Goal: Find specific page/section: Find specific page/section

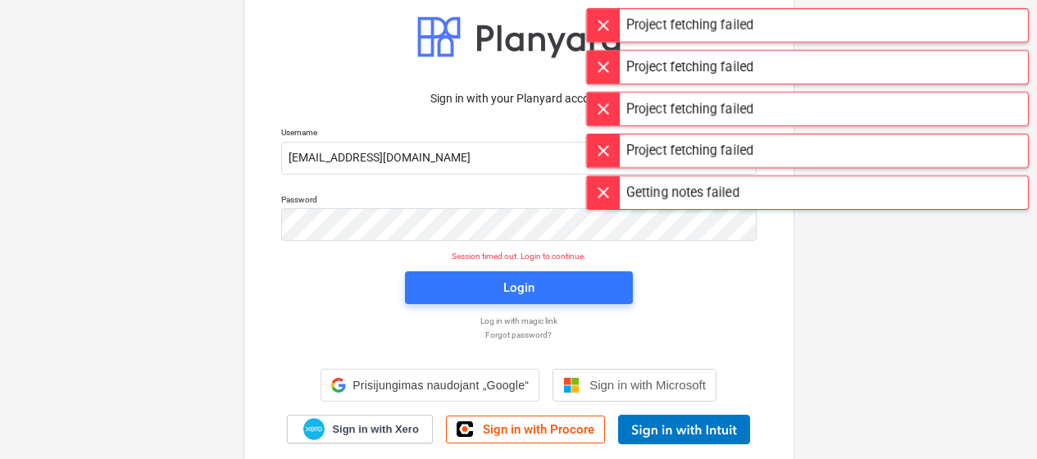
scroll to position [66, 0]
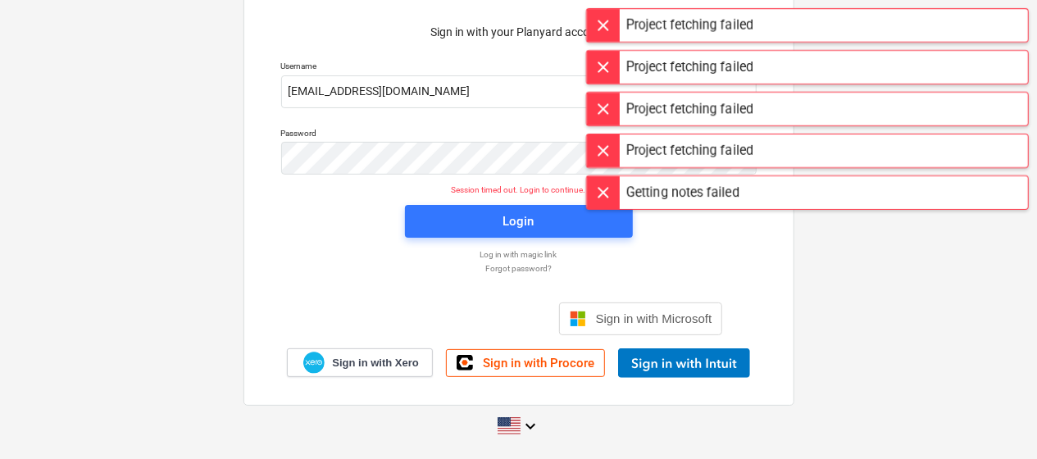
click at [613, 20] on div at bounding box center [603, 25] width 33 height 33
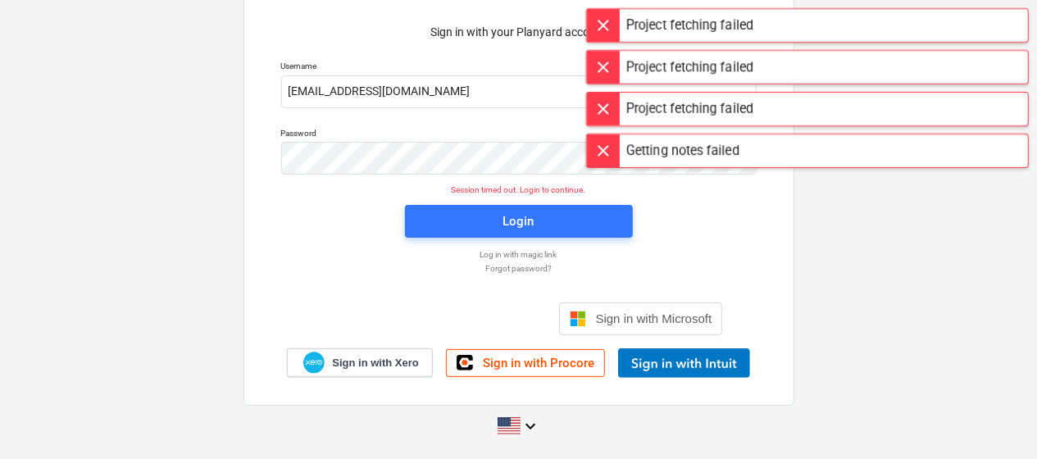
click at [613, 20] on div at bounding box center [603, 25] width 33 height 33
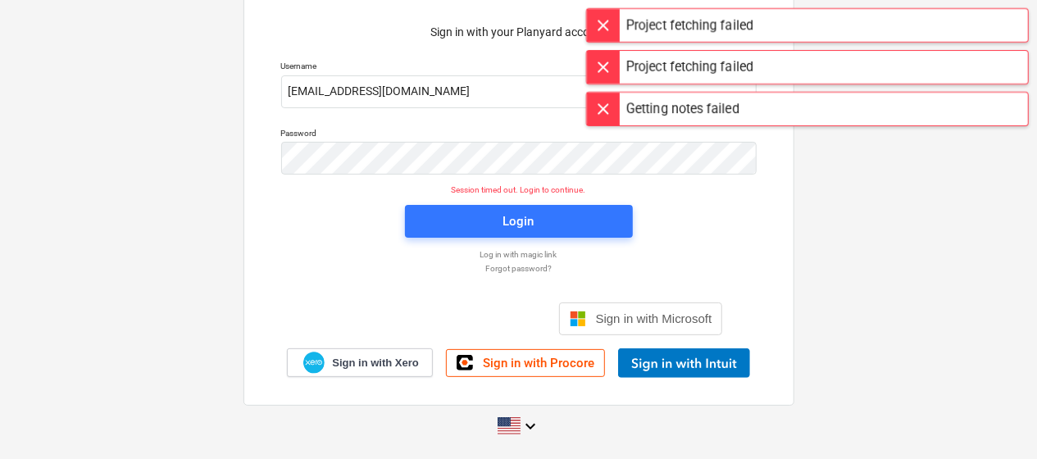
click at [613, 20] on div at bounding box center [603, 25] width 33 height 33
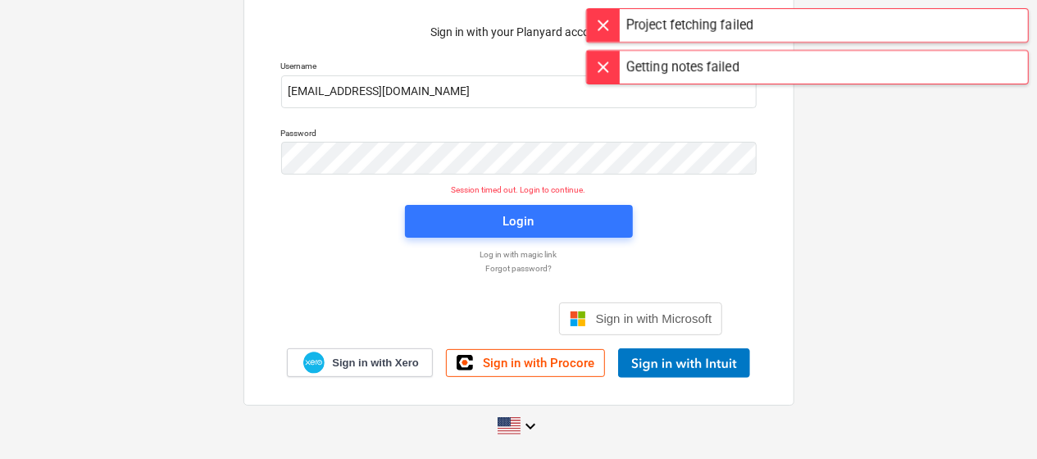
click at [613, 20] on div at bounding box center [603, 25] width 33 height 33
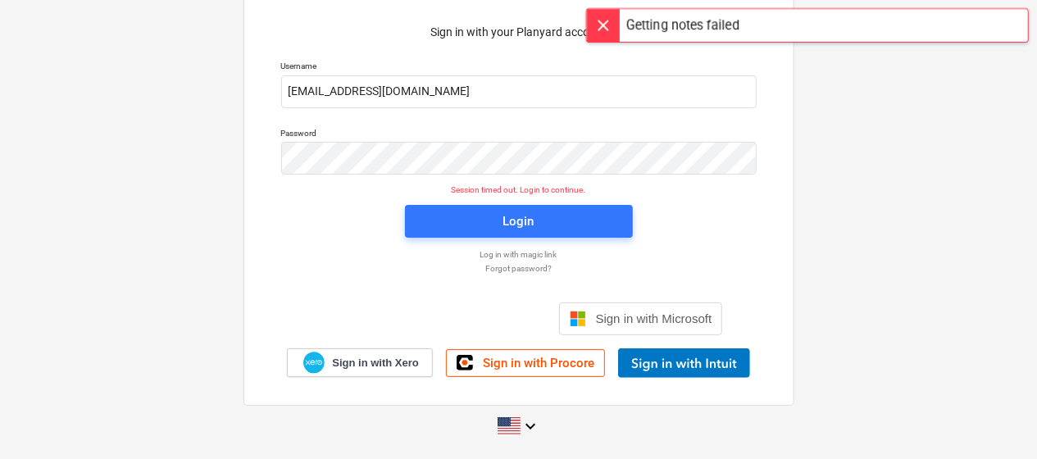
click at [613, 20] on div at bounding box center [603, 25] width 33 height 33
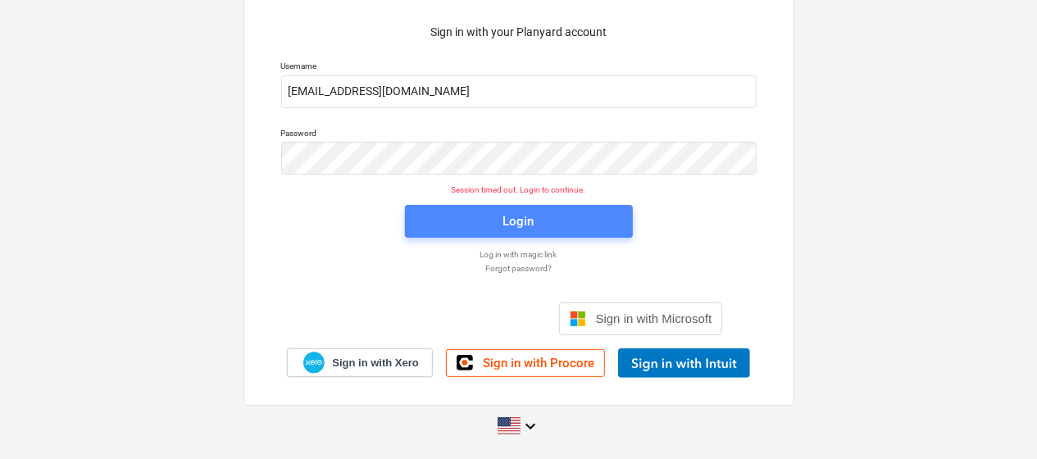
click at [584, 225] on span "Login" at bounding box center [519, 221] width 189 height 21
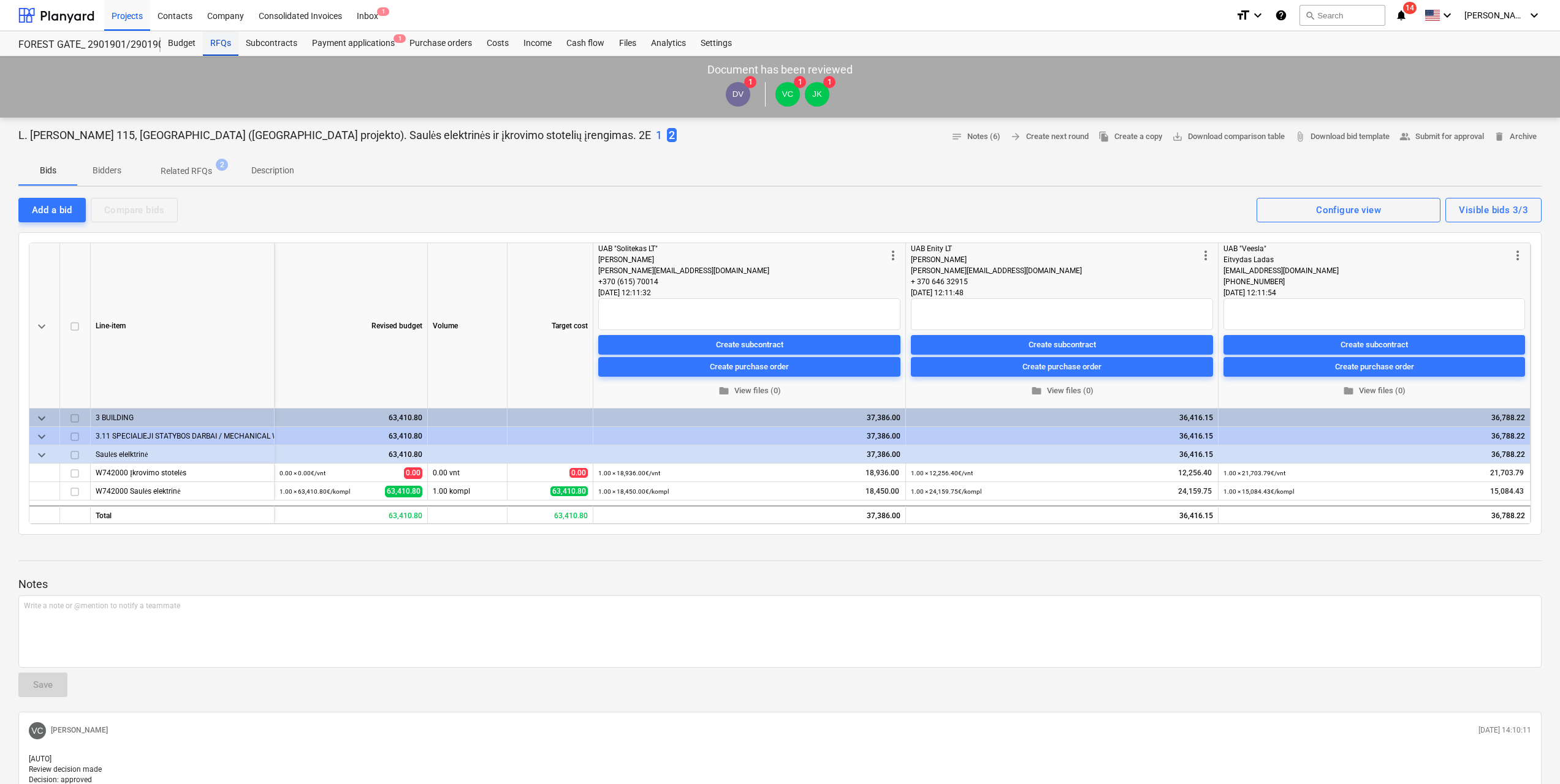
click at [209, 37] on div "RFQs" at bounding box center [221, 43] width 36 height 25
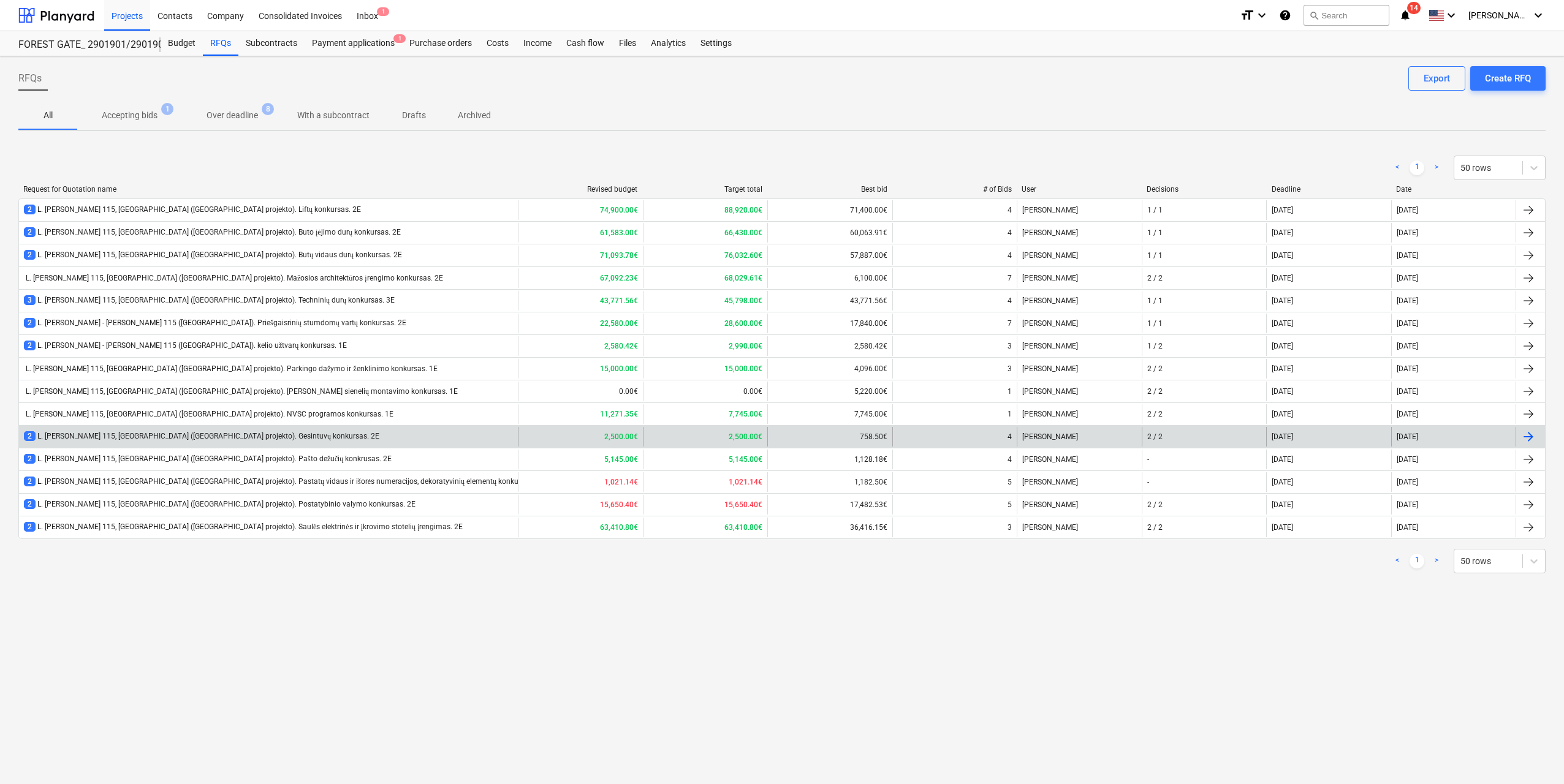
click at [384, 342] on div "2 L. [PERSON_NAME] 115, [GEOGRAPHIC_DATA] ([GEOGRAPHIC_DATA] projekto). Gesintu…" at bounding box center [268, 436] width 499 height 19
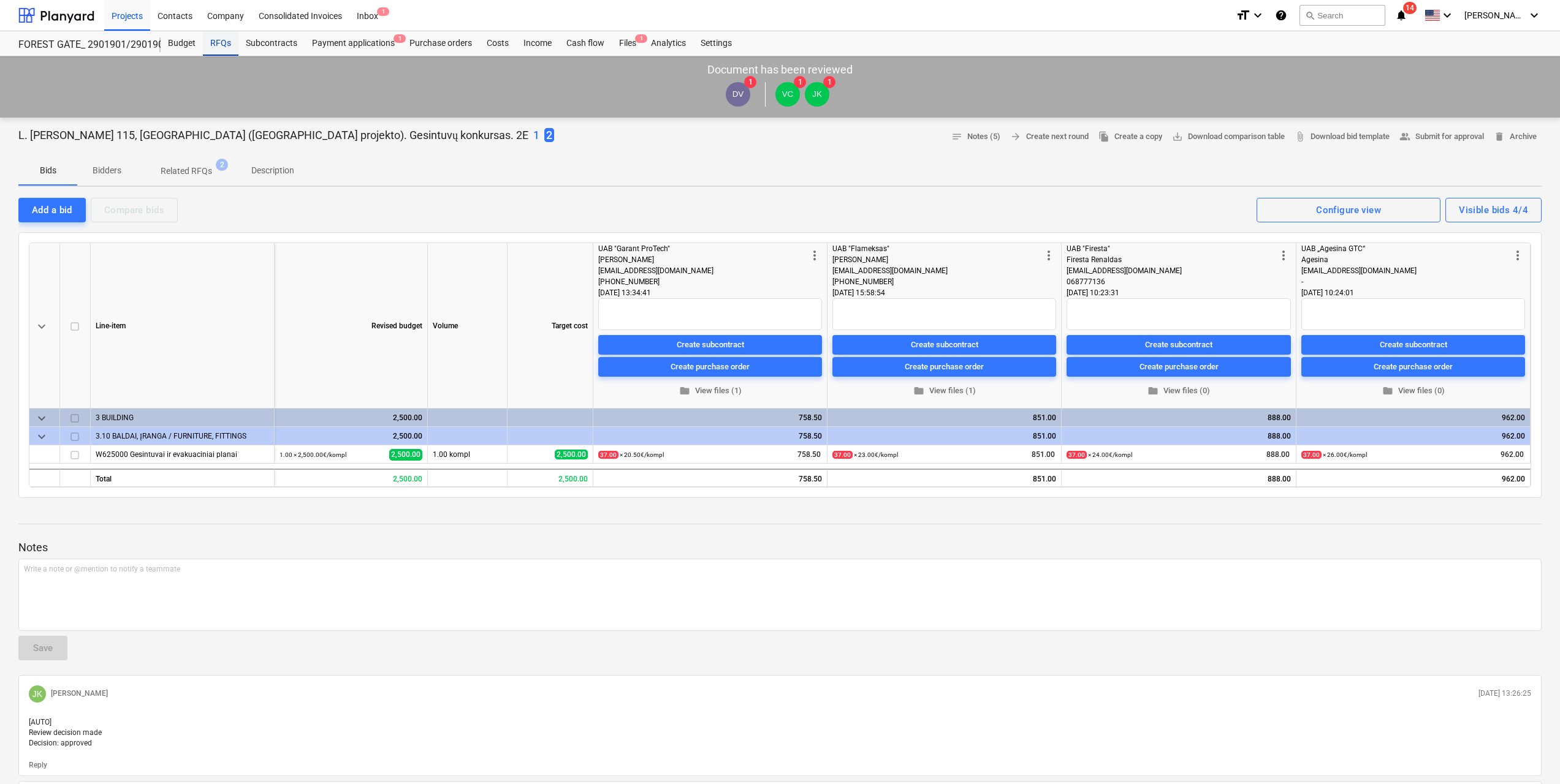
click at [232, 46] on div "RFQs" at bounding box center [221, 43] width 36 height 25
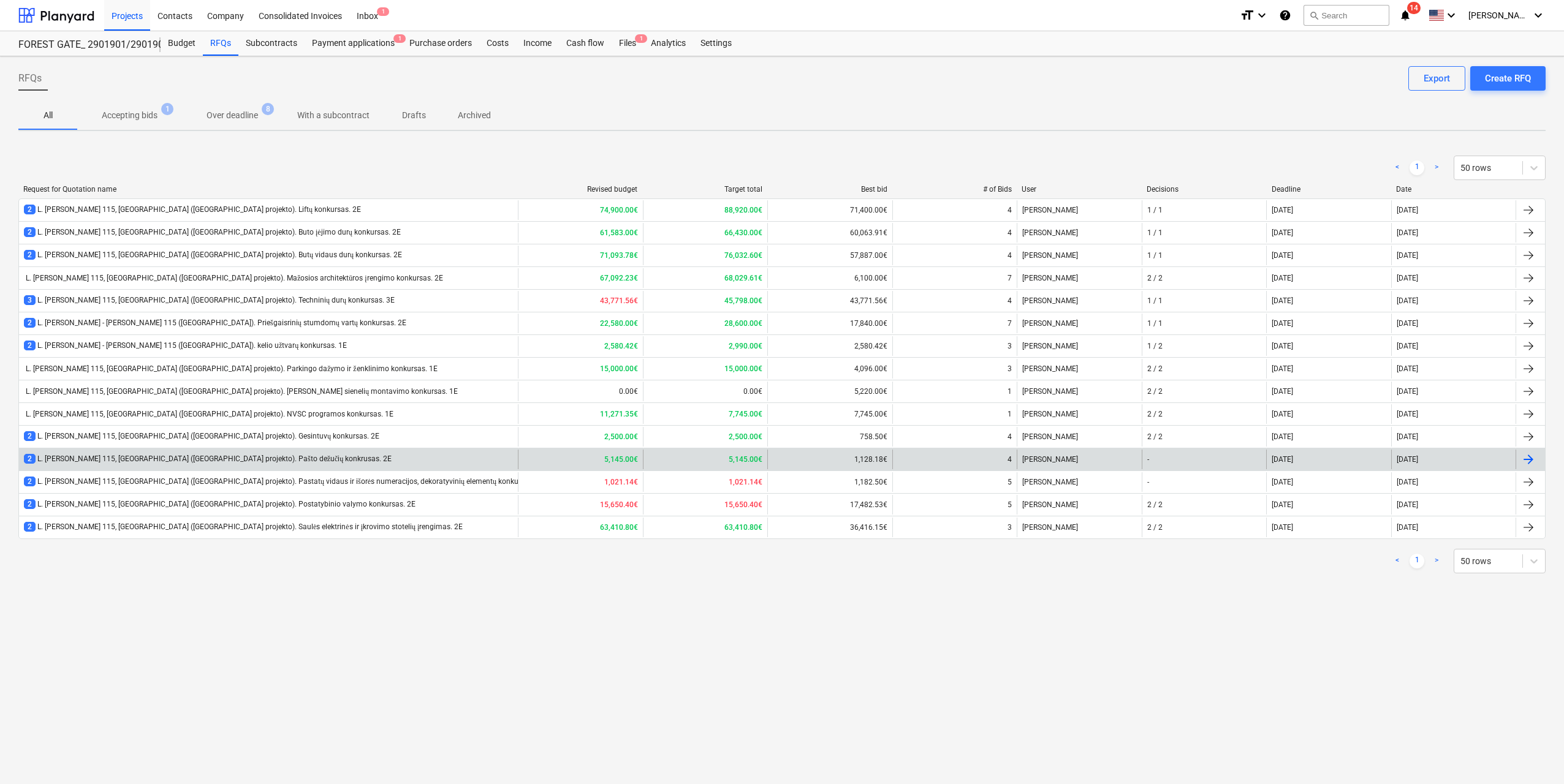
click at [389, 342] on div "2 L. [PERSON_NAME] 115, [GEOGRAPHIC_DATA] ([GEOGRAPHIC_DATA] projekto). Pašto d…" at bounding box center [782, 459] width 1527 height 22
click at [382, 342] on div "2 L. [PERSON_NAME] 115, [GEOGRAPHIC_DATA] ([GEOGRAPHIC_DATA] projekto). Pašto d…" at bounding box center [268, 460] width 499 height 19
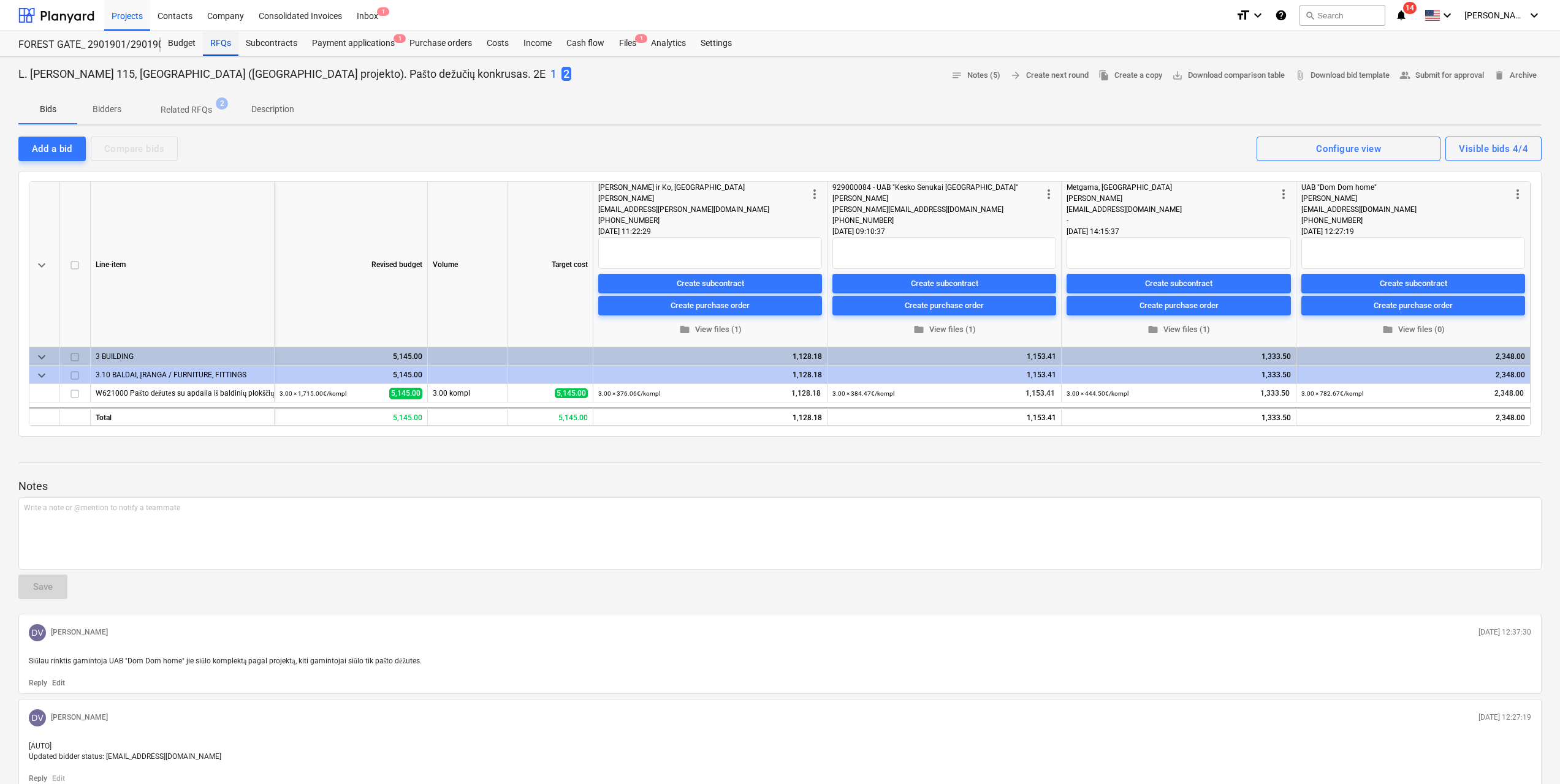
click at [218, 45] on div "RFQs" at bounding box center [221, 43] width 36 height 25
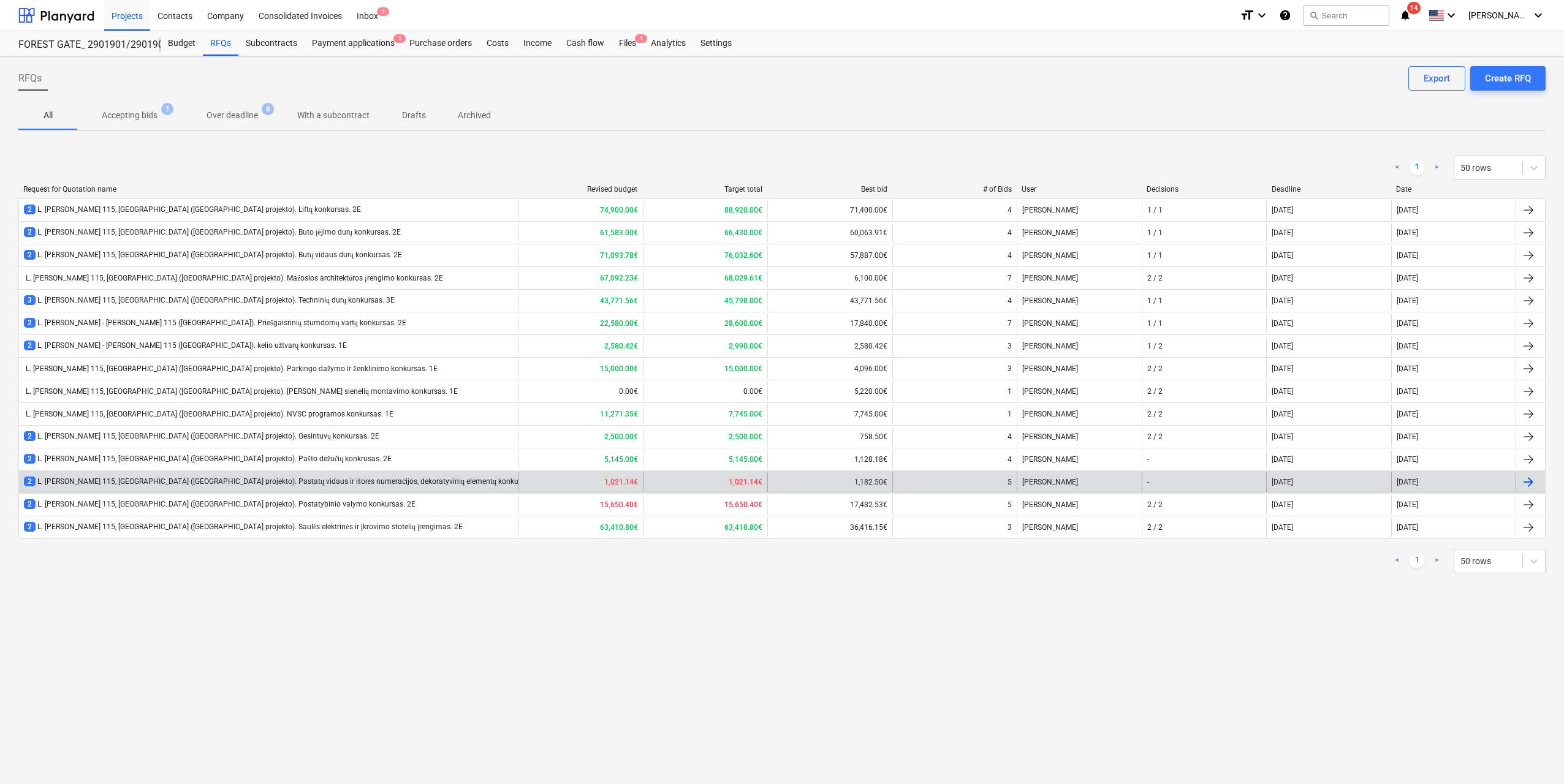
click at [385, 342] on div "2 L. [PERSON_NAME] 115, [GEOGRAPHIC_DATA] ([GEOGRAPHIC_DATA] projekto). Pastatų…" at bounding box center [284, 482] width 521 height 10
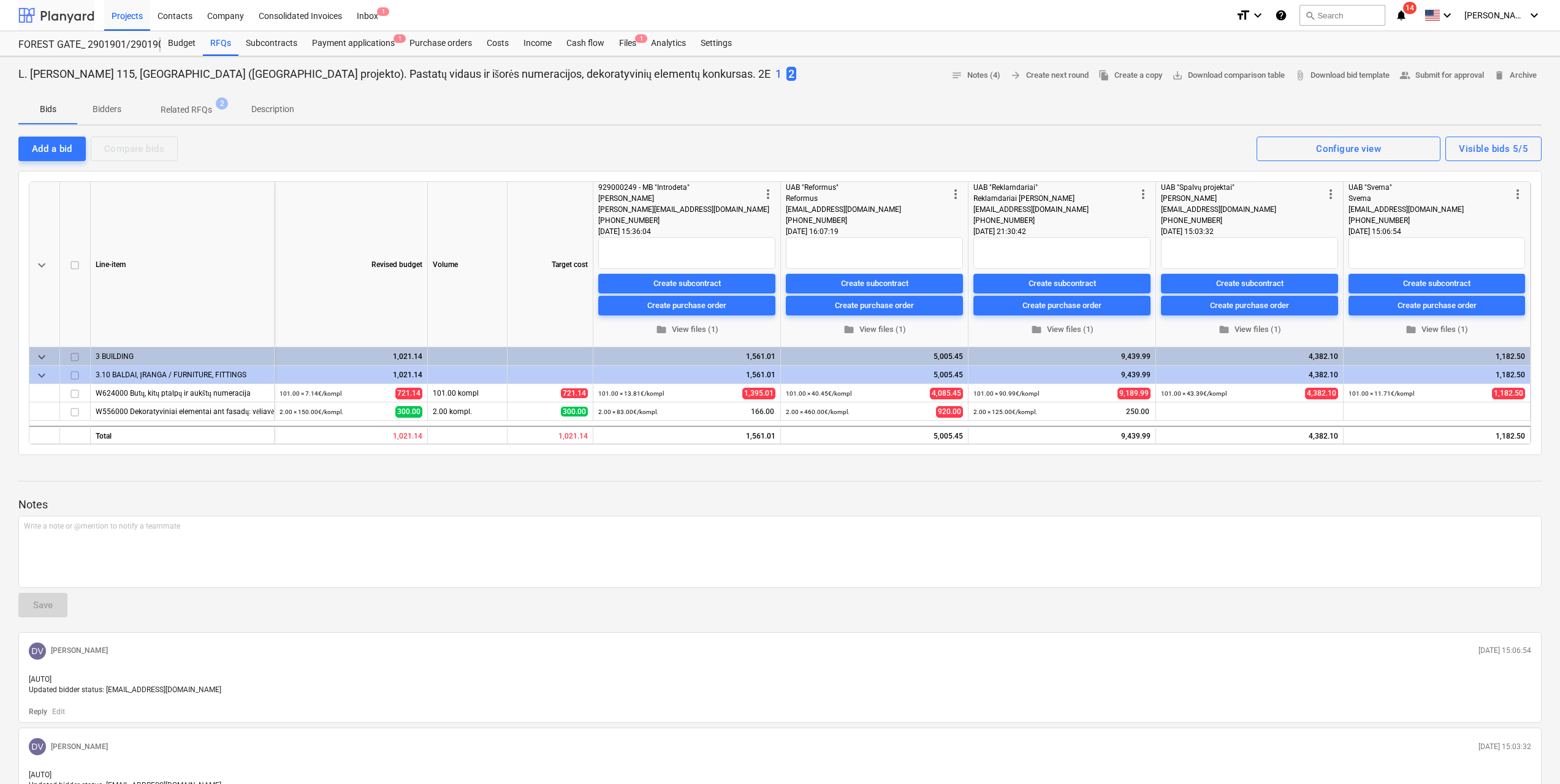
click at [78, 11] on div at bounding box center [57, 15] width 76 height 31
